Goal: Task Accomplishment & Management: Use online tool/utility

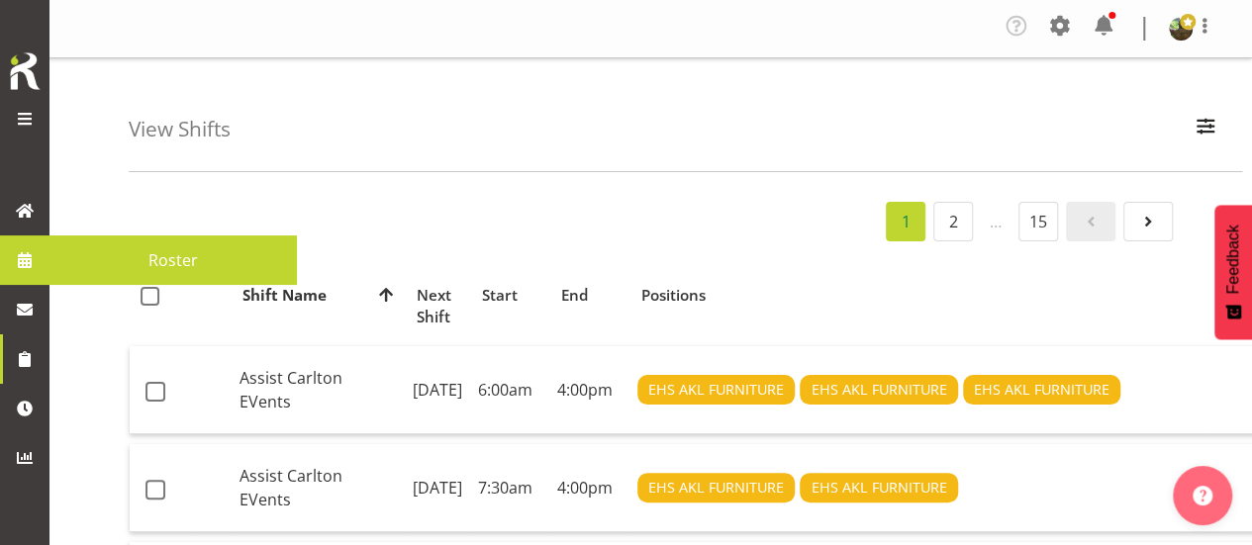
click at [204, 266] on span "Roster" at bounding box center [173, 260] width 228 height 30
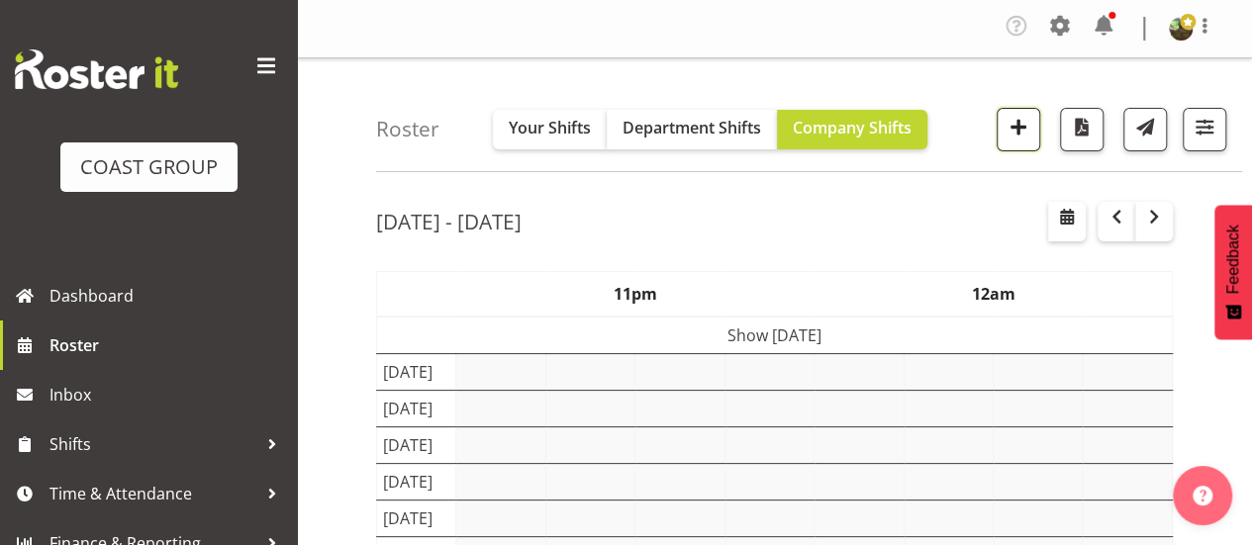
click at [1018, 132] on span "button" at bounding box center [1019, 127] width 26 height 26
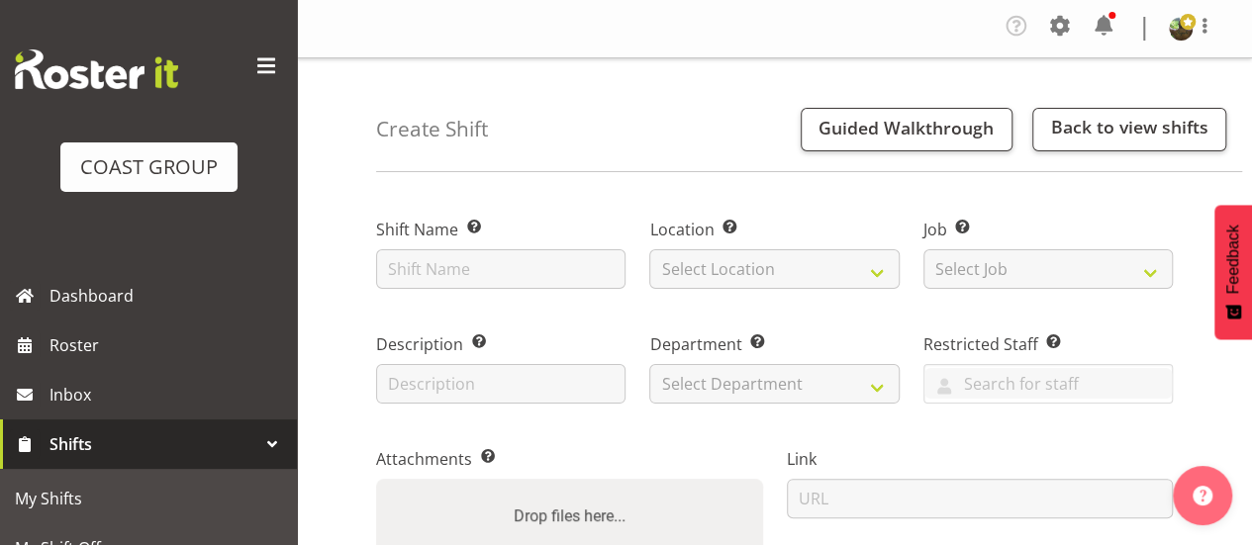
click at [250, 64] on span at bounding box center [266, 66] width 32 height 32
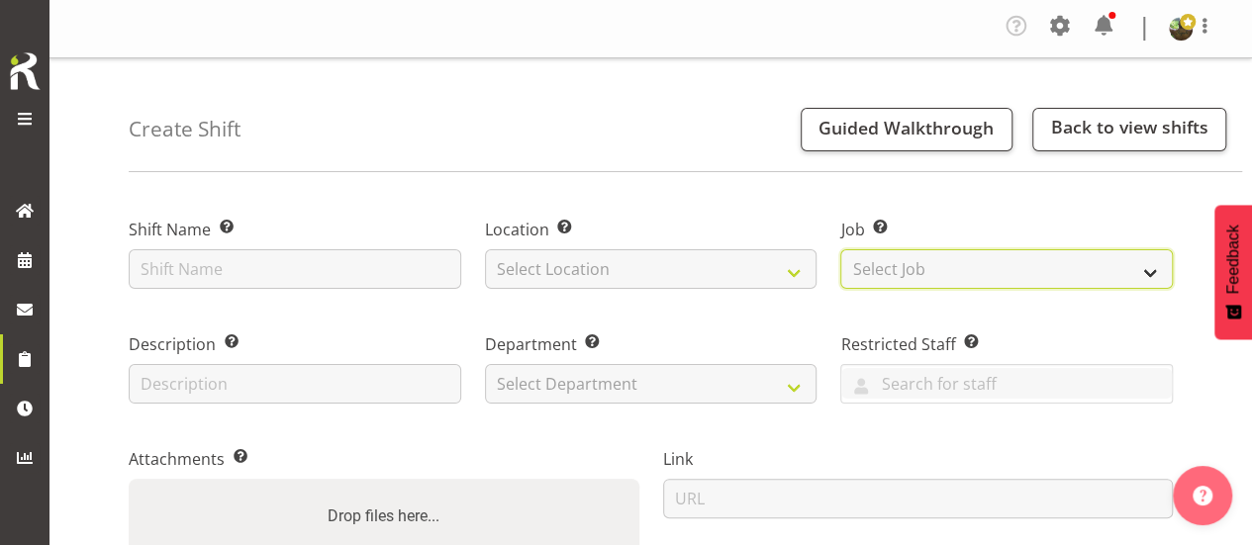
click at [999, 266] on select "Select Job Create new job 1 Carlton Events 1 [PERSON_NAME][GEOGRAPHIC_DATA] 1 […" at bounding box center [1006, 269] width 333 height 40
